Goal: Navigation & Orientation: Find specific page/section

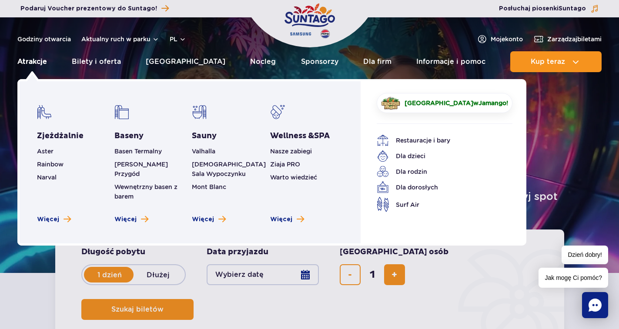
click at [41, 61] on link "Atrakcje" at bounding box center [32, 61] width 30 height 21
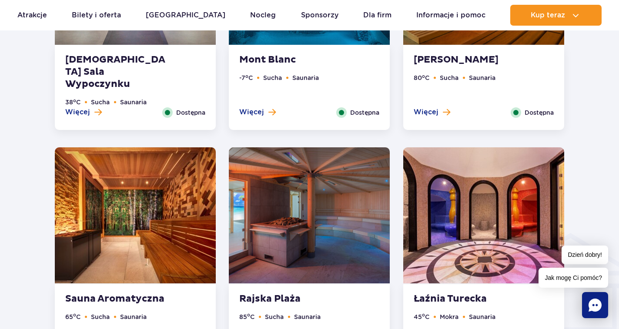
scroll to position [914, 0]
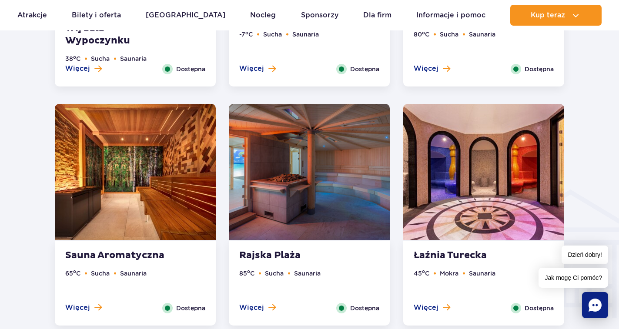
click at [454, 187] on img at bounding box center [483, 172] width 161 height 136
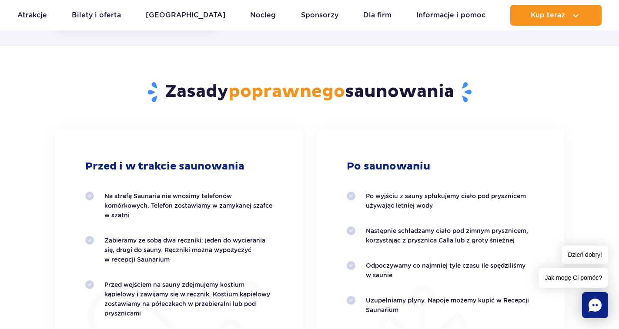
scroll to position [1730, 0]
